Goal: Communication & Community: Answer question/provide support

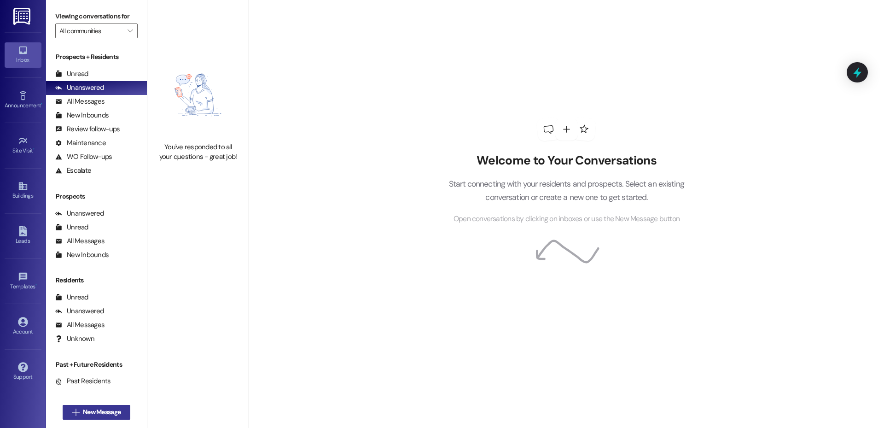
click at [111, 412] on span "New Message" at bounding box center [102, 412] width 38 height 10
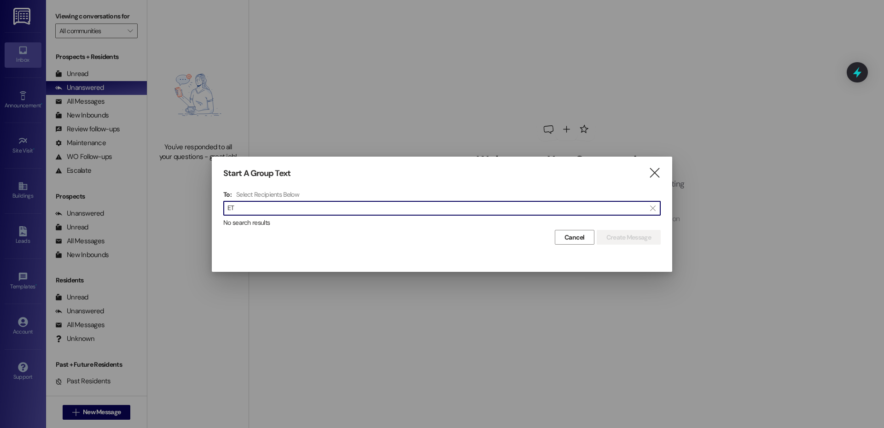
type input "E"
type input "e"
type input "[PERSON_NAME]"
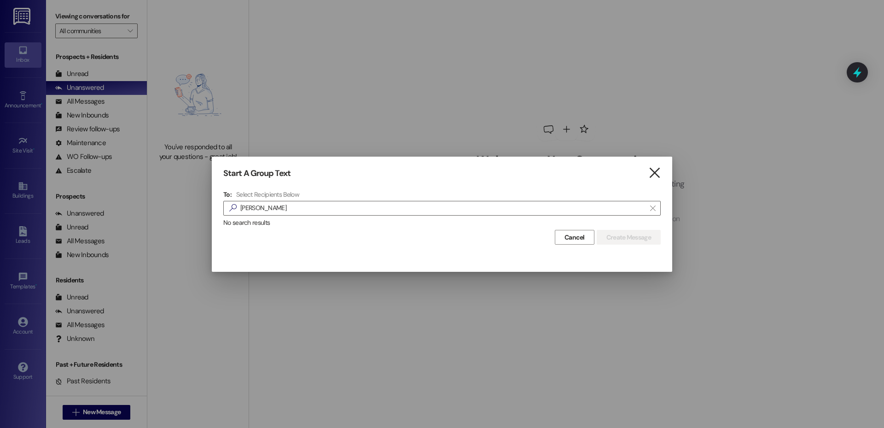
click at [653, 173] on icon "" at bounding box center [654, 173] width 12 height 10
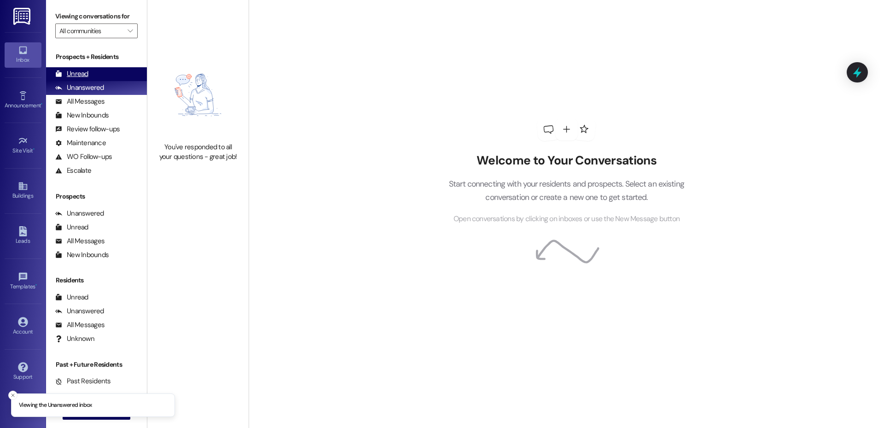
click at [96, 74] on div "Unread (0)" at bounding box center [96, 74] width 101 height 14
click at [12, 395] on icon "Close toast" at bounding box center [13, 395] width 6 height 6
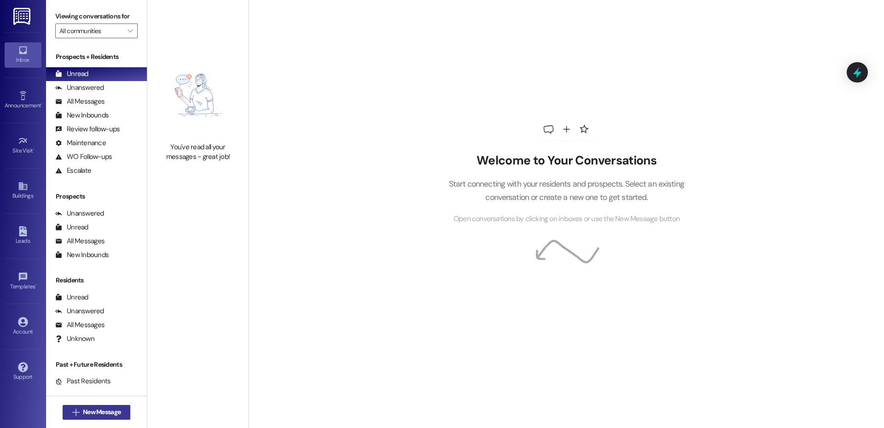
click at [89, 415] on span "New Message" at bounding box center [102, 412] width 38 height 10
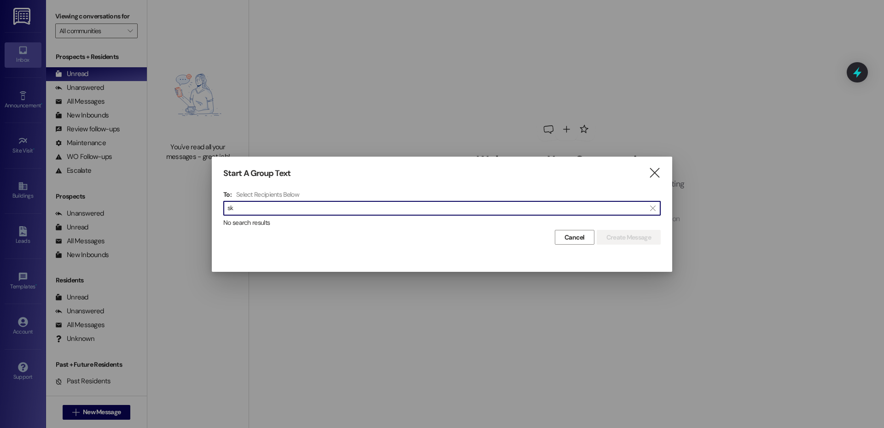
type input "s"
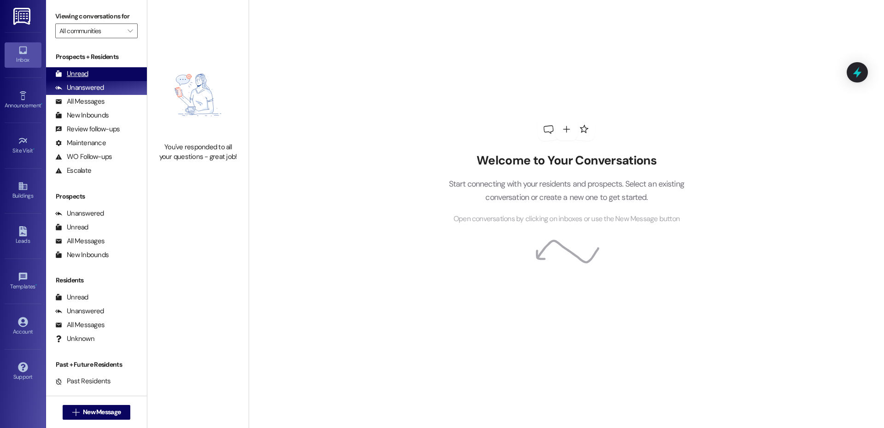
click at [119, 68] on div "Unread (0)" at bounding box center [96, 74] width 101 height 14
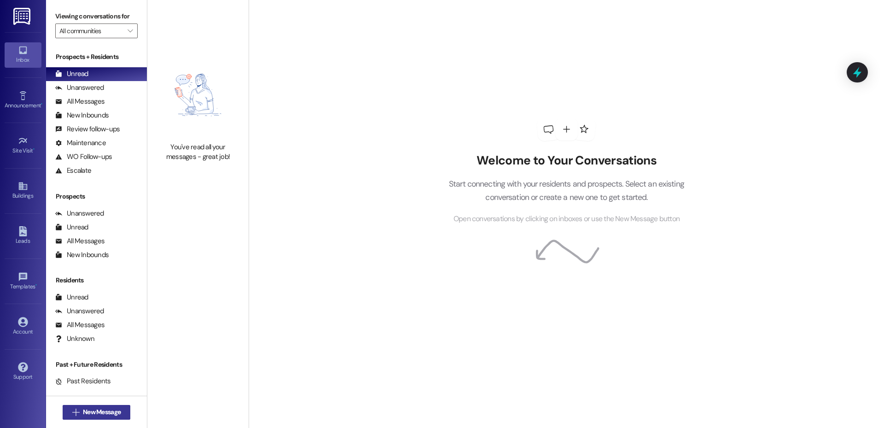
click at [119, 412] on span "New Message" at bounding box center [101, 412] width 41 height 10
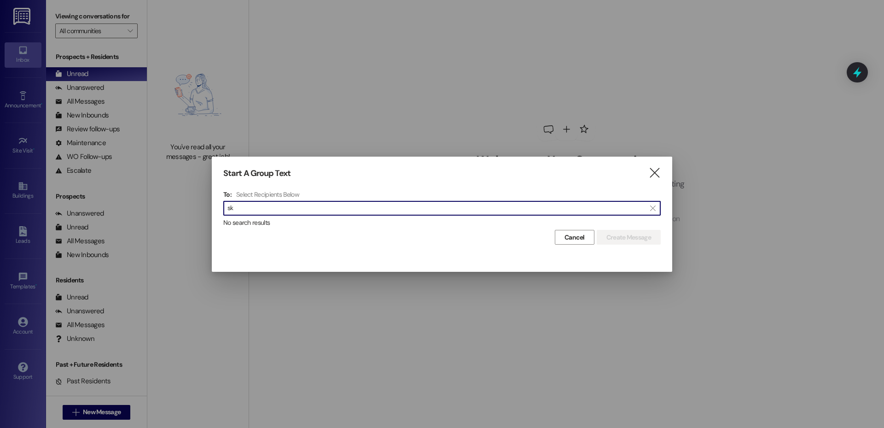
type input "s"
type input "[PERSON_NAME]"
click at [651, 172] on icon "" at bounding box center [654, 173] width 12 height 10
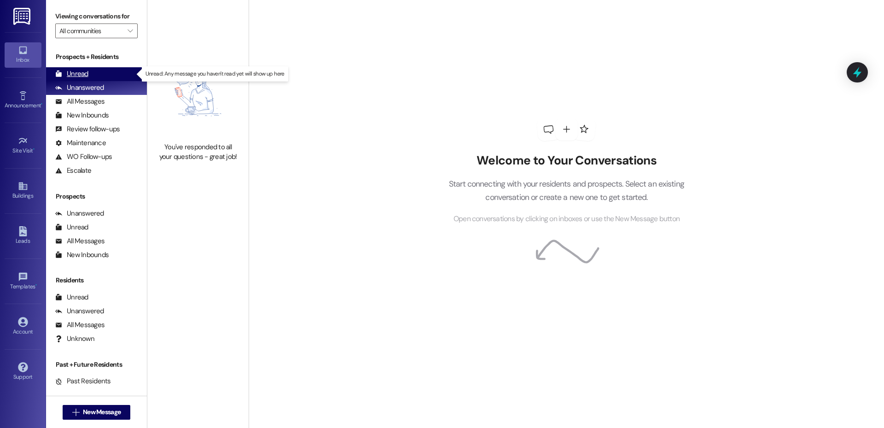
click at [104, 71] on div "Unread (0)" at bounding box center [96, 74] width 101 height 14
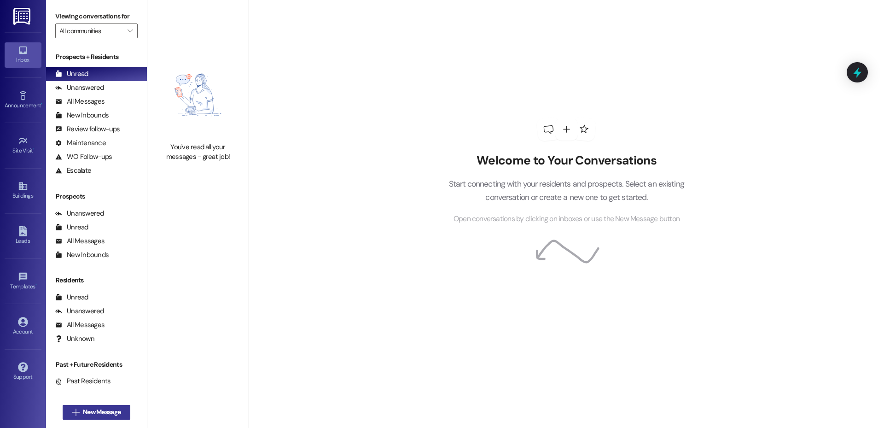
click at [110, 416] on span "New Message" at bounding box center [102, 412] width 38 height 10
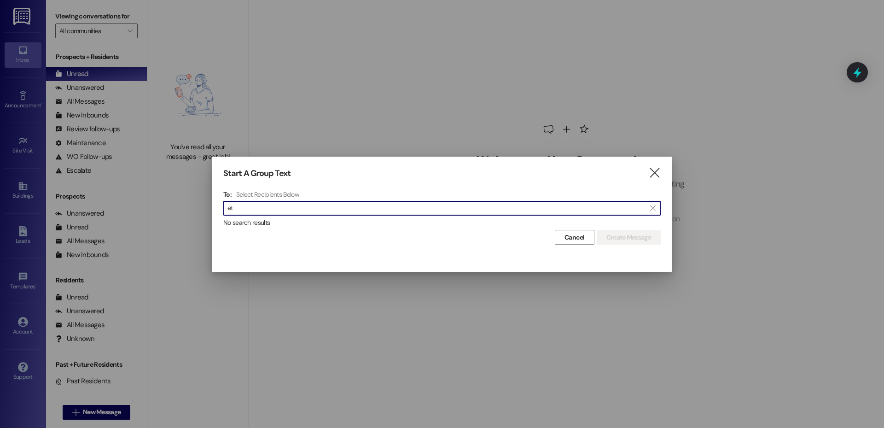
type input "e"
type input "a"
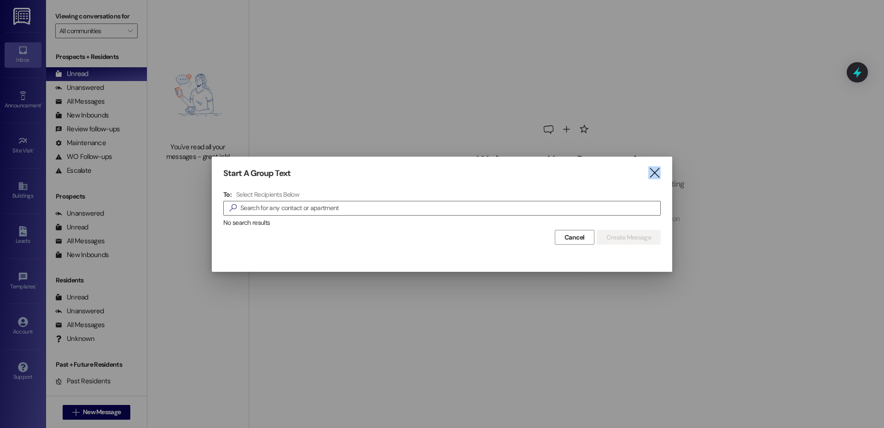
click at [655, 175] on icon "" at bounding box center [654, 173] width 12 height 10
